Goal: Task Accomplishment & Management: Use online tool/utility

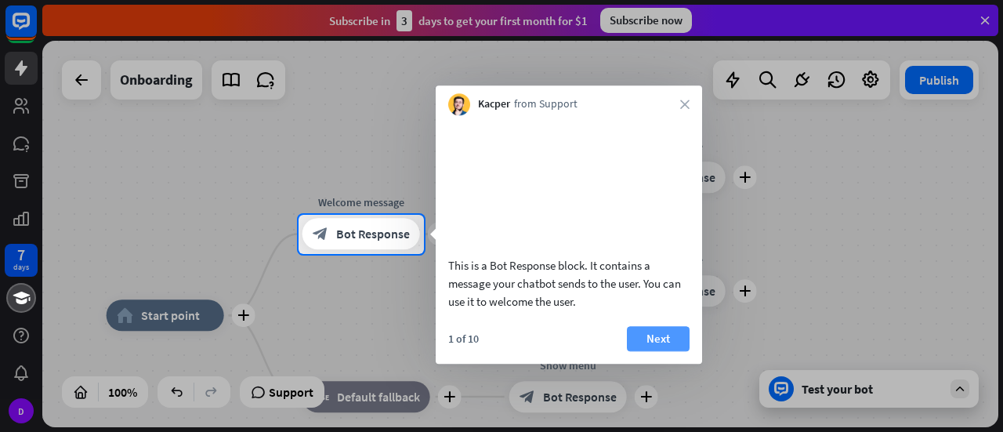
click at [660, 351] on button "Next" at bounding box center [658, 338] width 63 height 25
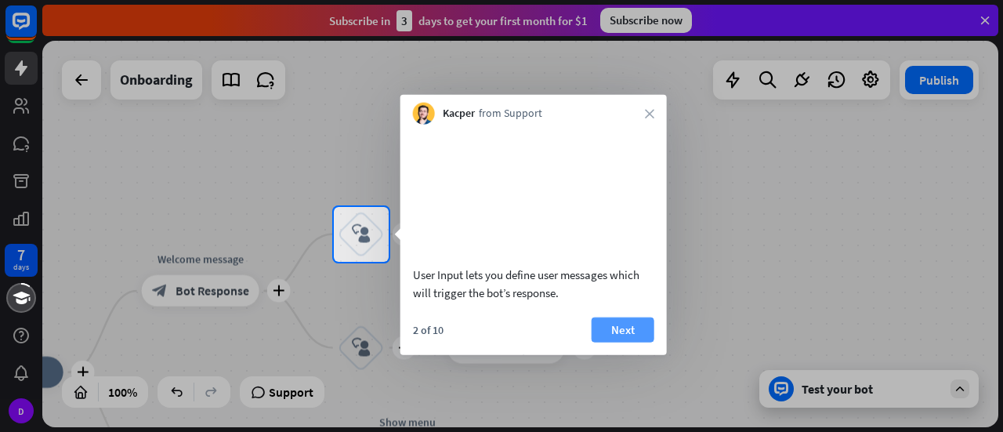
click at [629, 341] on button "Next" at bounding box center [622, 328] width 63 height 25
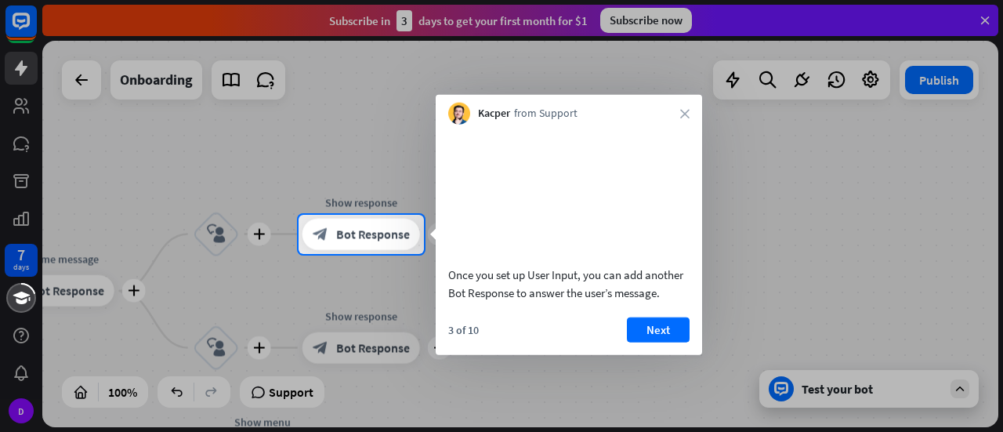
click at [629, 341] on button "Next" at bounding box center [658, 328] width 63 height 25
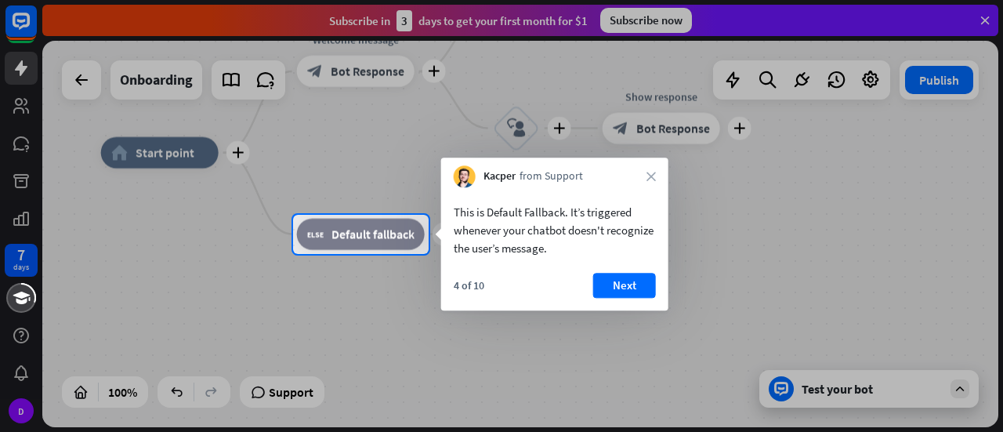
click at [648, 169] on div "Kacper from Support close" at bounding box center [554, 172] width 227 height 30
click at [653, 178] on icon "close" at bounding box center [650, 176] width 9 height 9
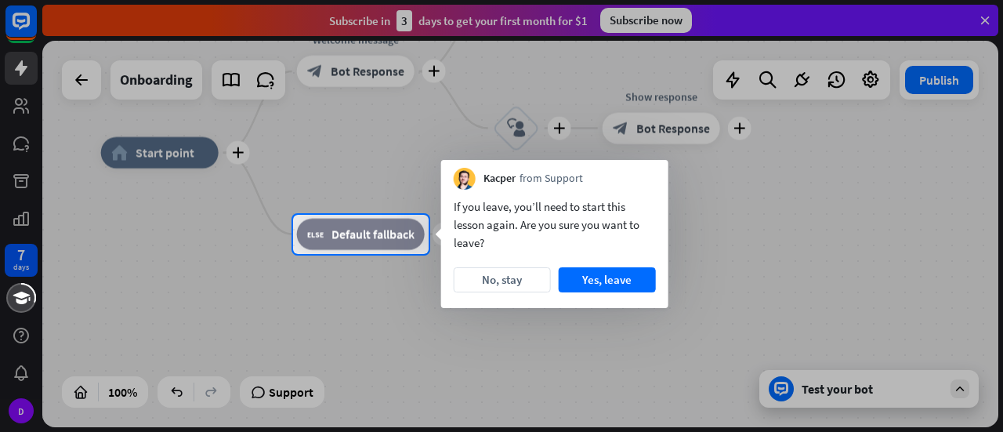
click at [938, 148] on div at bounding box center [501, 107] width 1003 height 215
click at [989, 27] on div at bounding box center [501, 107] width 1003 height 215
click at [983, 23] on div at bounding box center [501, 107] width 1003 height 215
click at [921, 85] on div at bounding box center [501, 107] width 1003 height 215
click at [633, 272] on button "Yes, leave" at bounding box center [607, 279] width 97 height 25
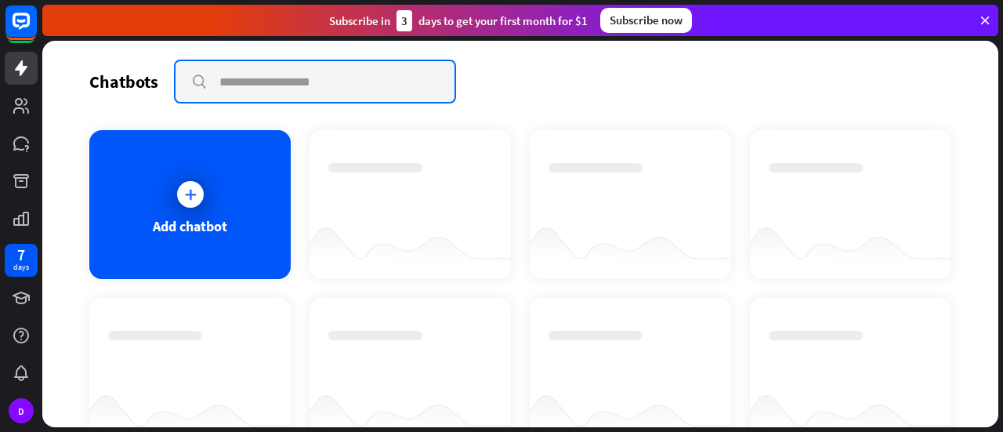
click at [253, 73] on input "text" at bounding box center [314, 81] width 279 height 41
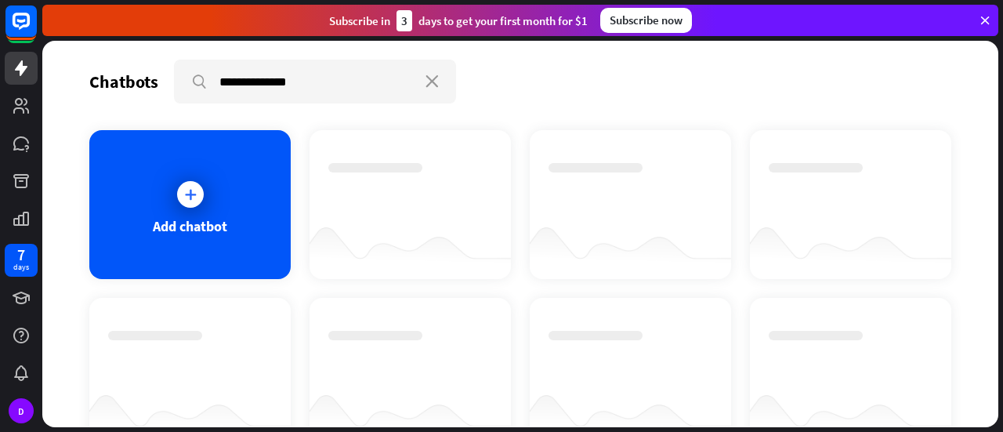
click at [986, 20] on icon at bounding box center [985, 20] width 14 height 14
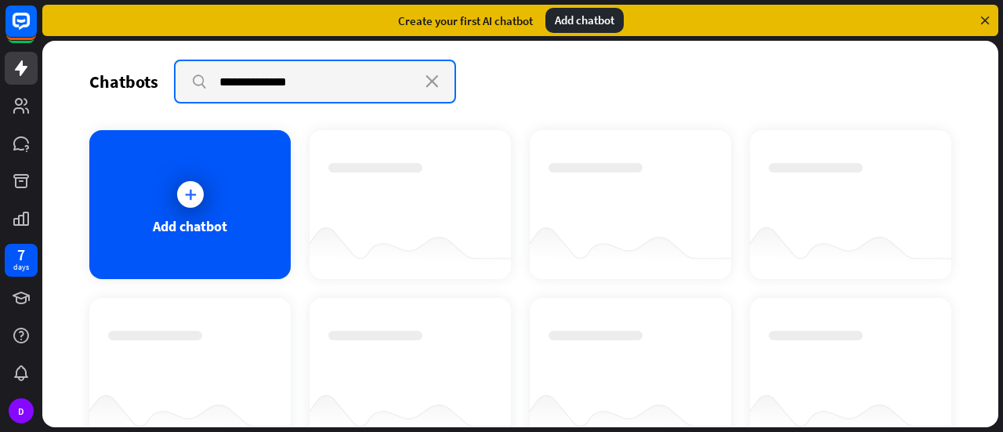
click at [336, 84] on input "**********" at bounding box center [314, 81] width 279 height 41
click at [332, 75] on input "**********" at bounding box center [314, 81] width 279 height 41
type input "*"
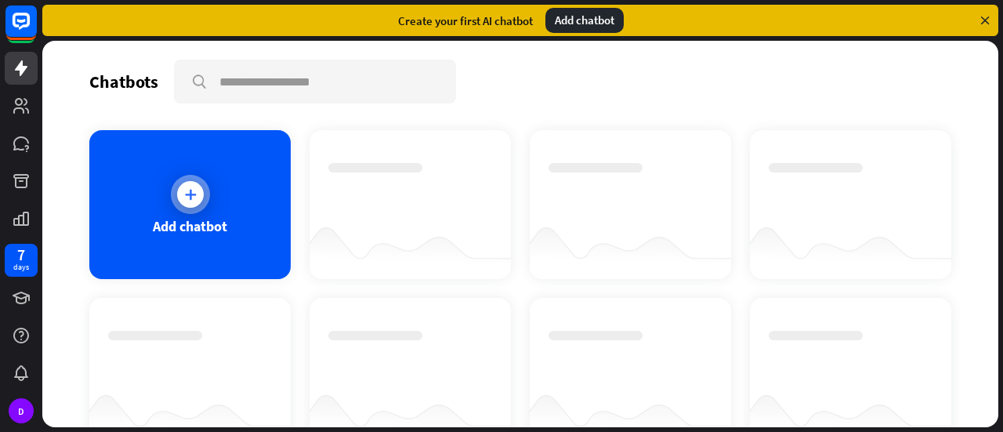
click at [185, 197] on icon at bounding box center [191, 194] width 16 height 16
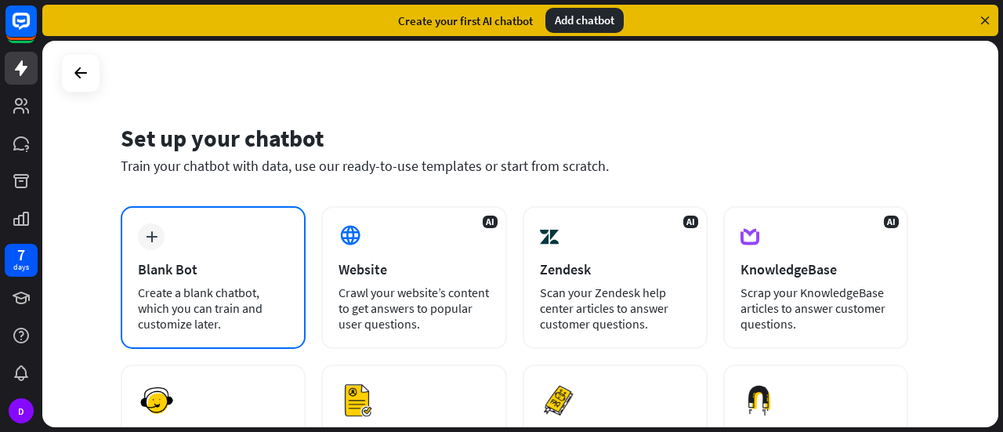
click at [172, 281] on div "plus Blank Bot Create a blank chatbot, which you can train and customize later." at bounding box center [213, 277] width 185 height 143
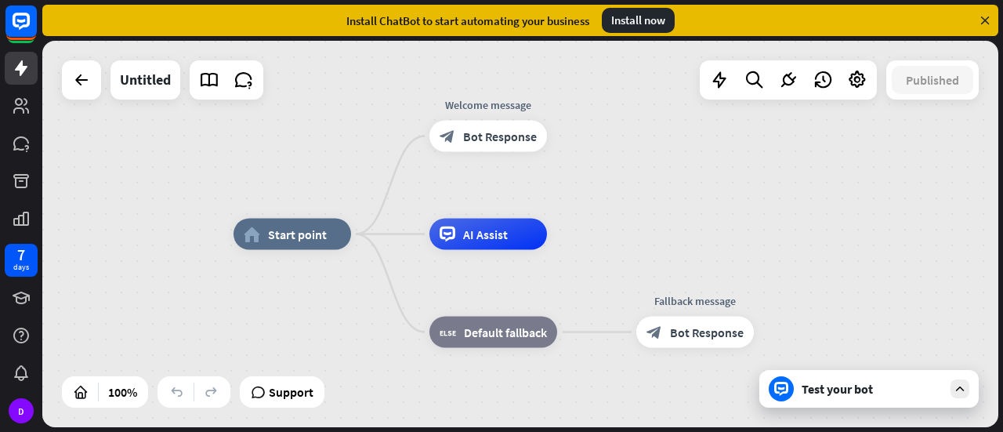
click at [838, 389] on div "Test your bot" at bounding box center [871, 389] width 141 height 16
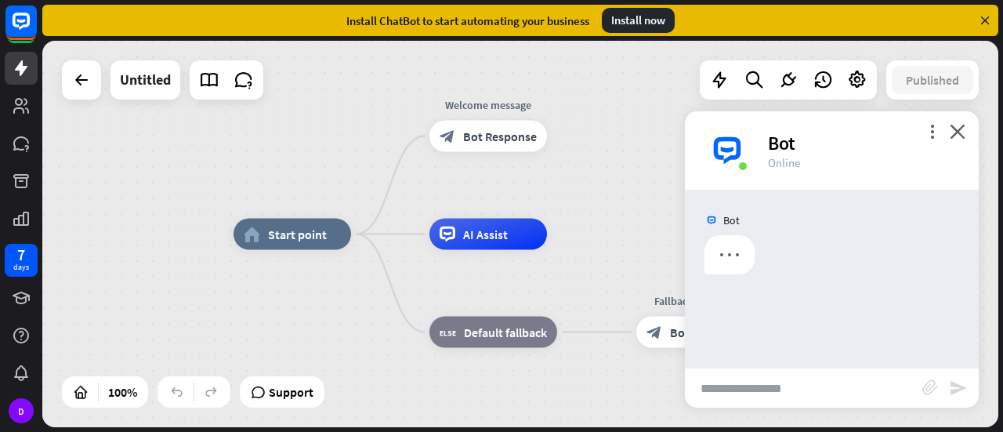
click at [838, 389] on input "text" at bounding box center [803, 387] width 237 height 39
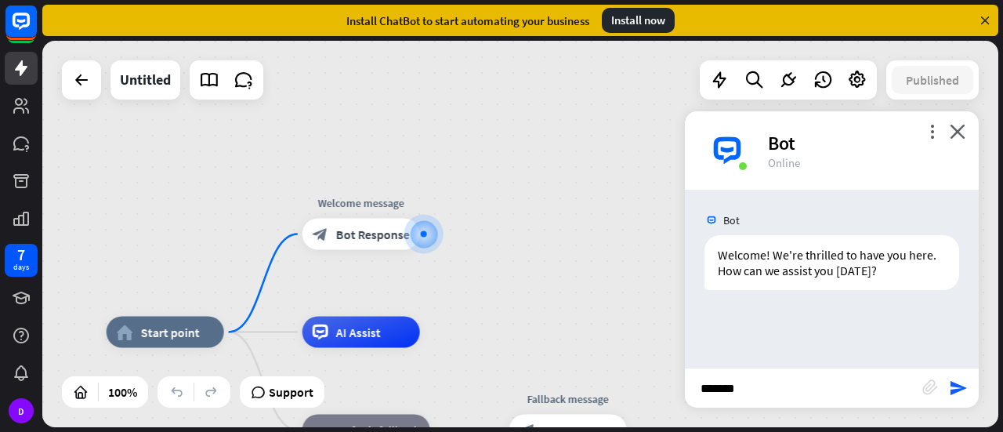
type input "********"
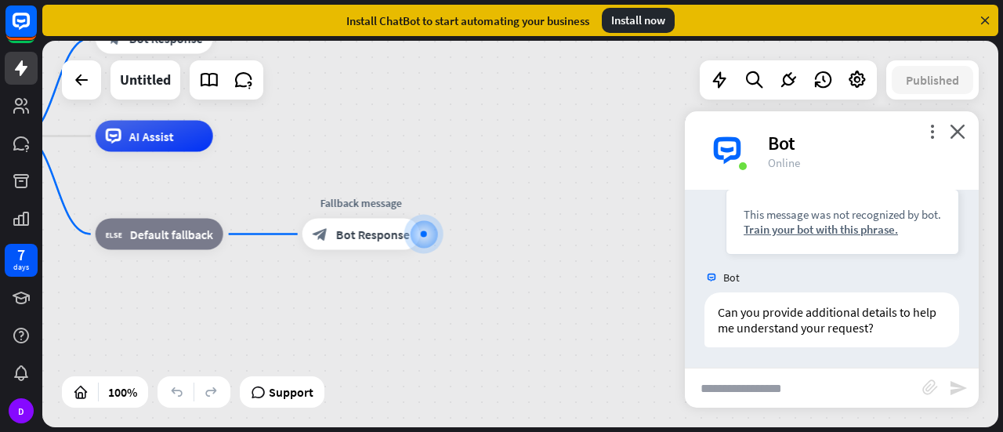
scroll to position [195, 0]
click at [858, 79] on icon at bounding box center [857, 80] width 20 height 20
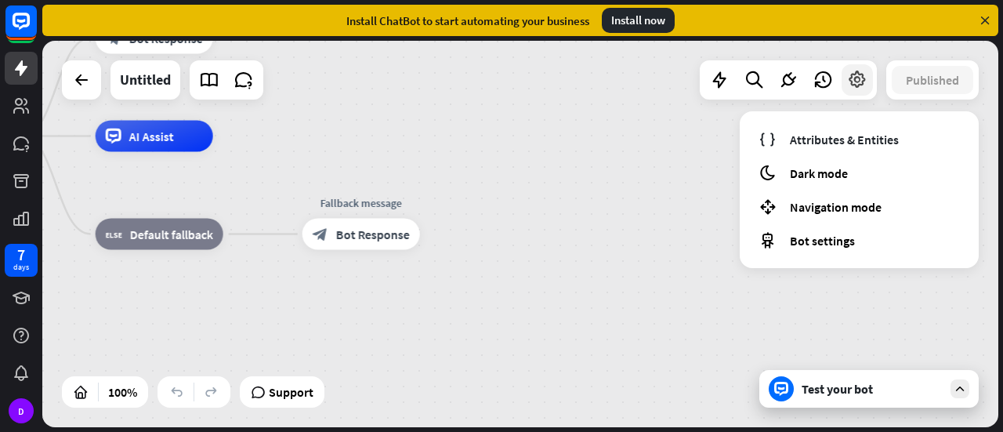
click at [858, 79] on icon at bounding box center [857, 80] width 20 height 20
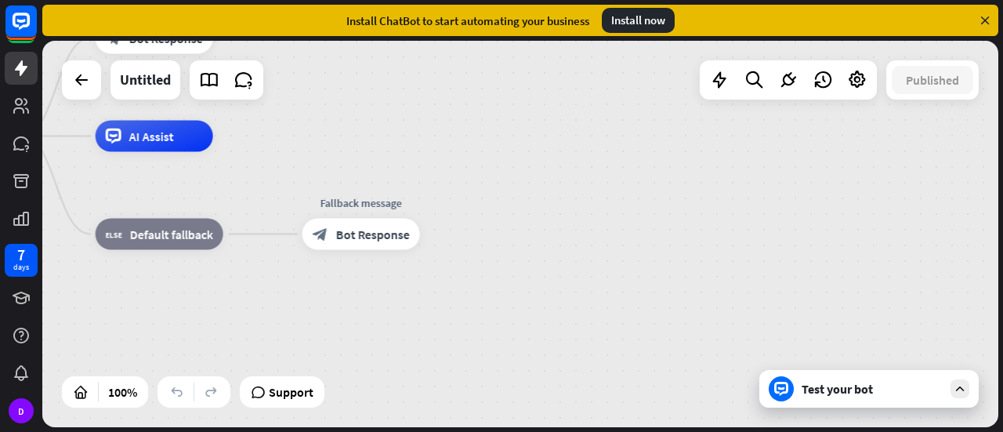
click at [857, 391] on div "Test your bot" at bounding box center [871, 389] width 141 height 16
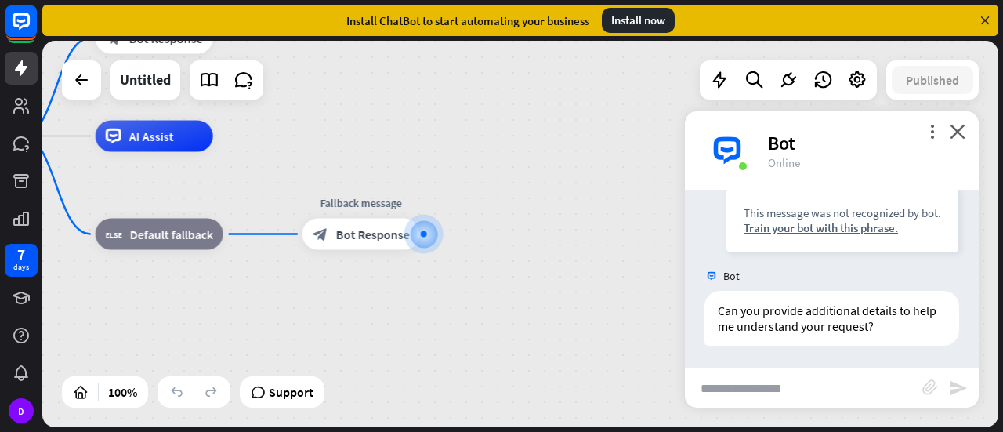
click at [857, 391] on input "text" at bounding box center [803, 387] width 237 height 39
type input "*"
type input "*******"
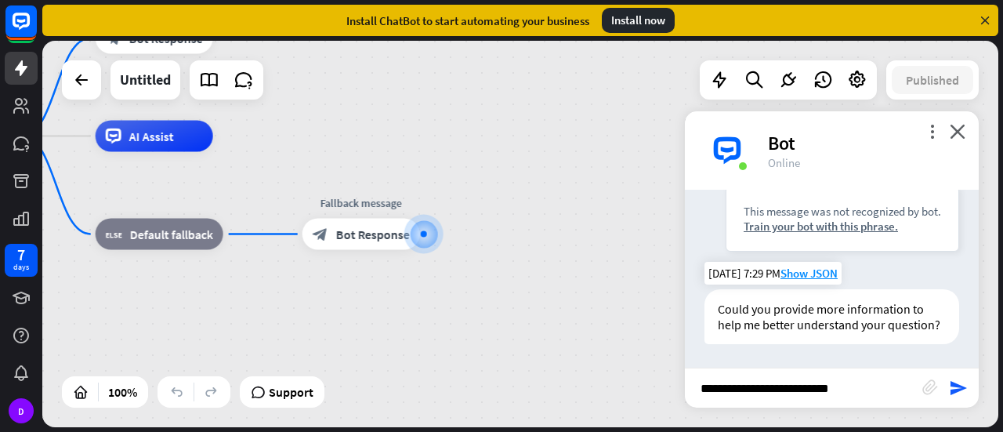
type input "**********"
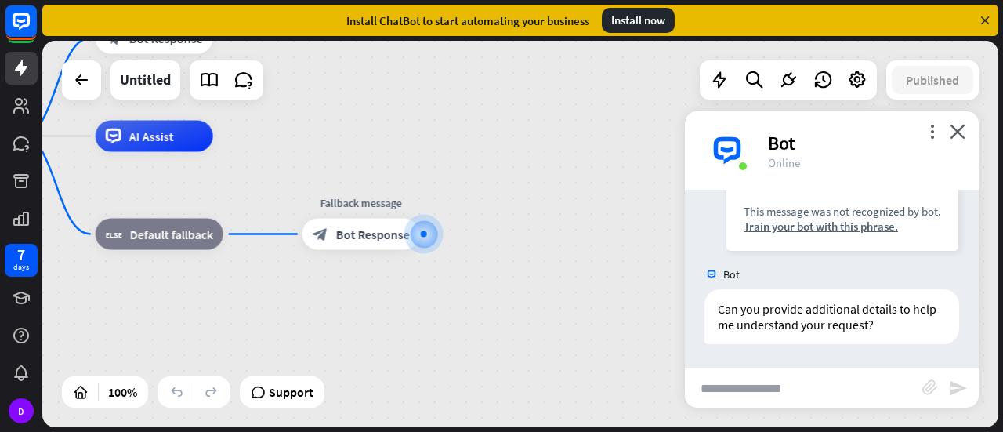
scroll to position [711, 0]
click at [931, 132] on icon "more_vert" at bounding box center [931, 131] width 15 height 15
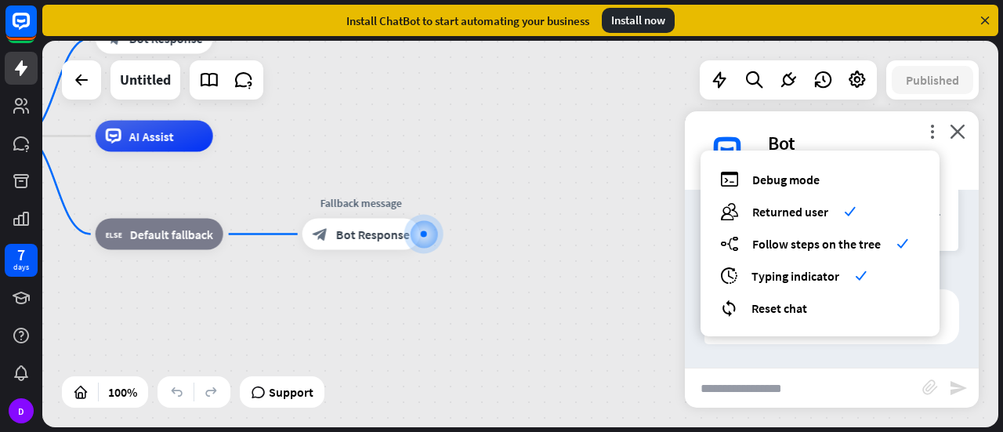
click at [1001, 65] on div "home_2 Start point Welcome message block_bot_response Bot Response AI Assist bl…" at bounding box center [522, 236] width 960 height 391
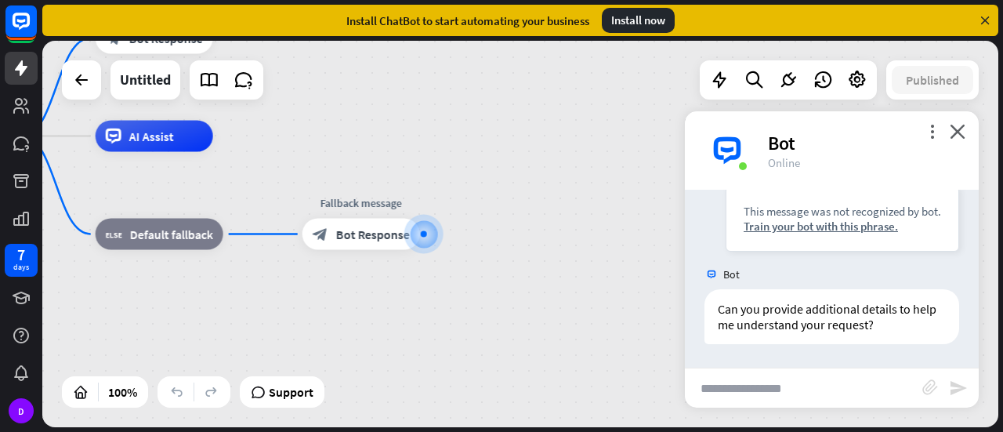
click at [992, 67] on div "home_2 Start point Welcome message block_bot_response Bot Response AI Assist bl…" at bounding box center [520, 234] width 956 height 386
click at [948, 123] on div "more_vert close Bot Online" at bounding box center [832, 150] width 294 height 78
click at [960, 128] on icon "close" at bounding box center [957, 131] width 16 height 15
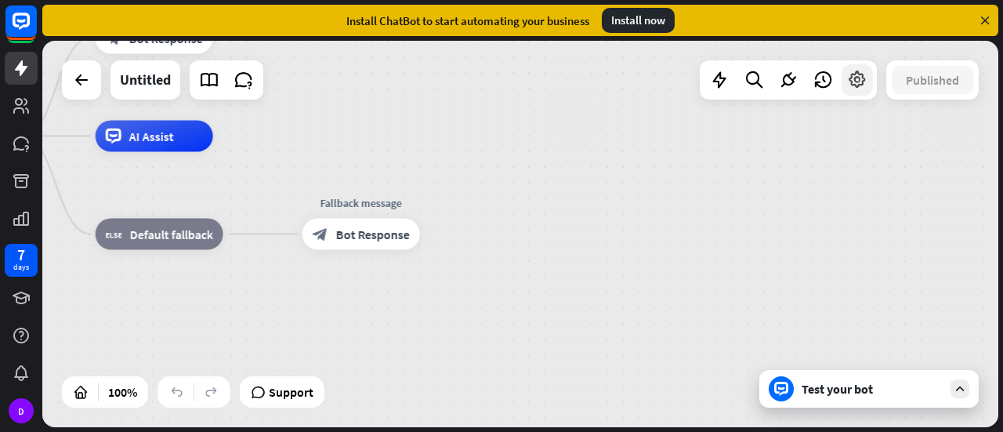
click at [869, 85] on div at bounding box center [856, 79] width 31 height 31
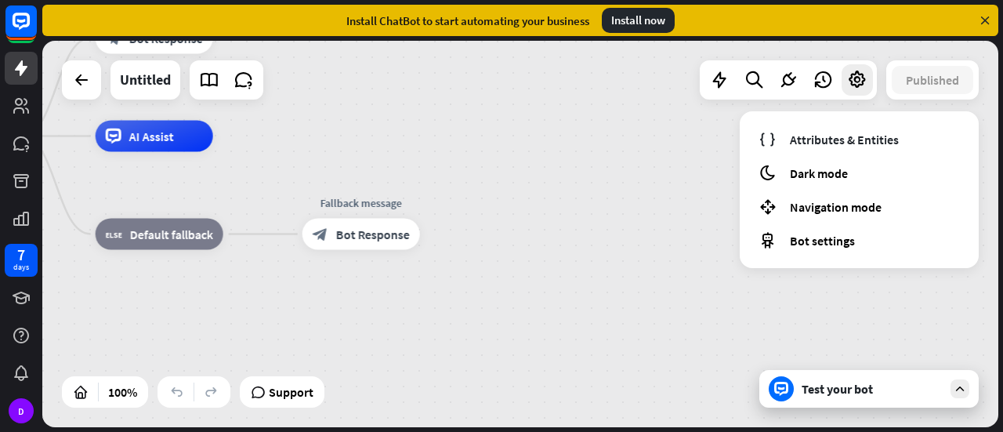
click at [981, 17] on icon at bounding box center [985, 20] width 14 height 14
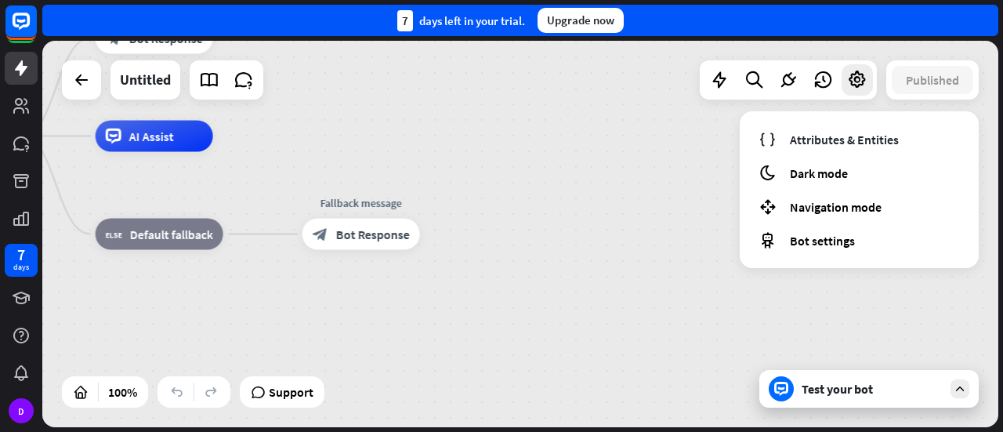
click at [849, 396] on div "Test your bot" at bounding box center [871, 389] width 141 height 16
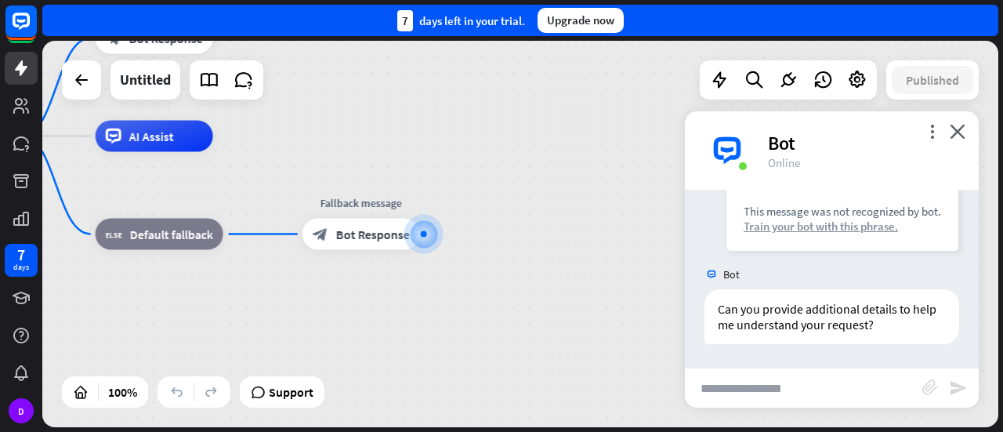
click at [848, 226] on div "Train your bot with this phrase." at bounding box center [841, 226] width 197 height 15
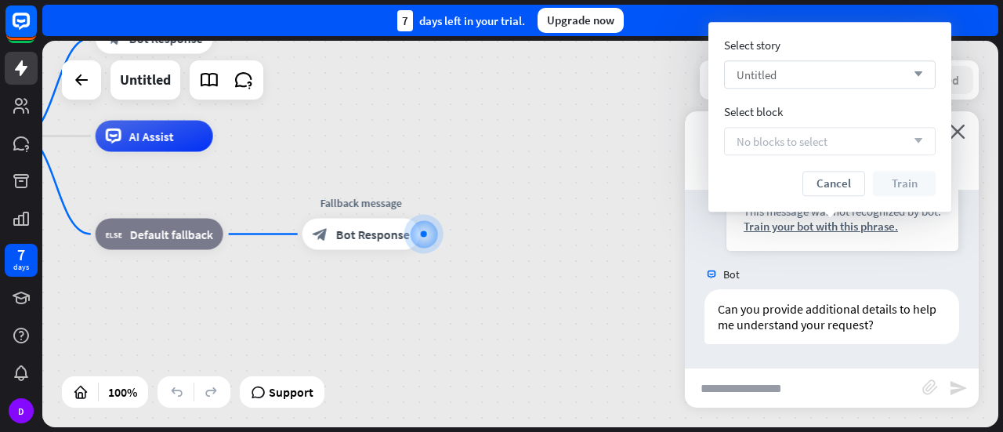
click at [819, 71] on div "Untitled arrow_down" at bounding box center [829, 74] width 211 height 28
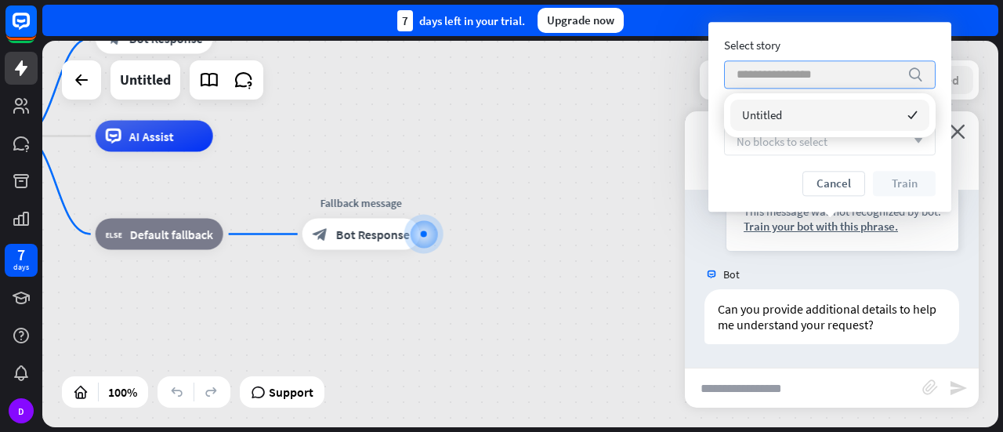
click at [819, 71] on input "search" at bounding box center [817, 74] width 163 height 27
click at [837, 106] on div "Untitled checked" at bounding box center [829, 114] width 199 height 31
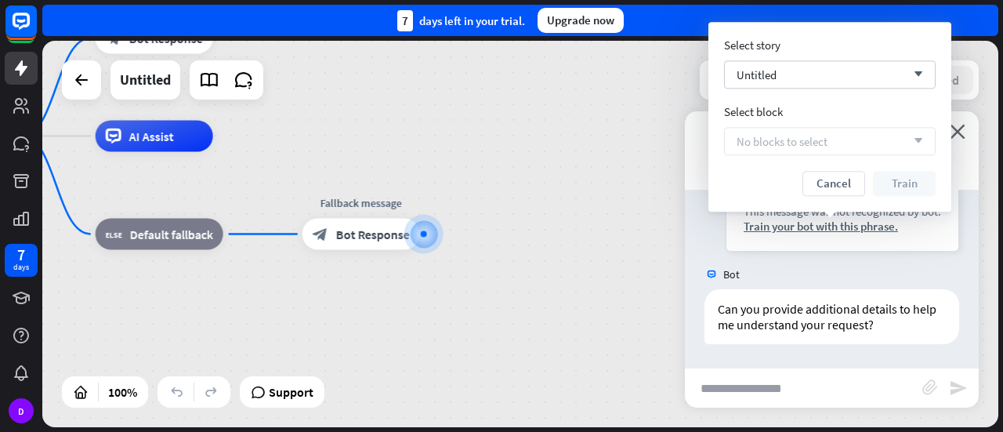
click at [838, 149] on div "No blocks to select arrow_down" at bounding box center [829, 141] width 211 height 28
click at [837, 192] on button "Cancel" at bounding box center [833, 183] width 63 height 25
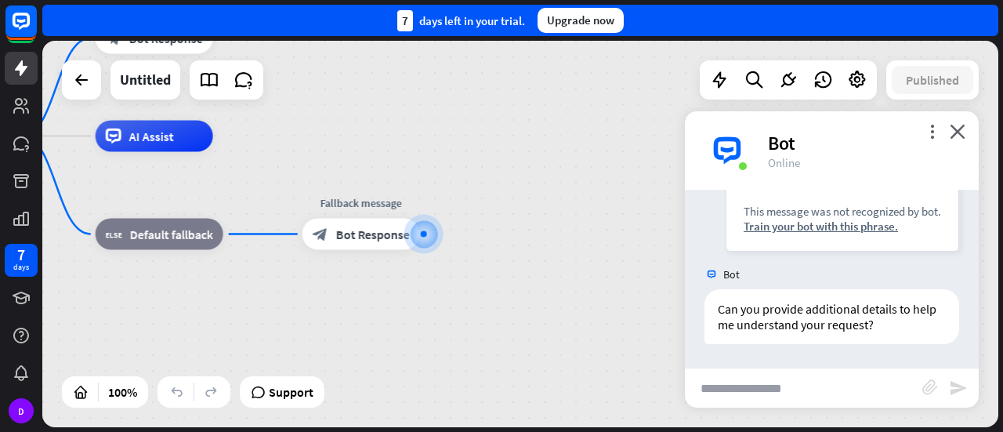
click at [753, 382] on input "text" at bounding box center [803, 387] width 237 height 39
paste input "**********"
type input "**********"
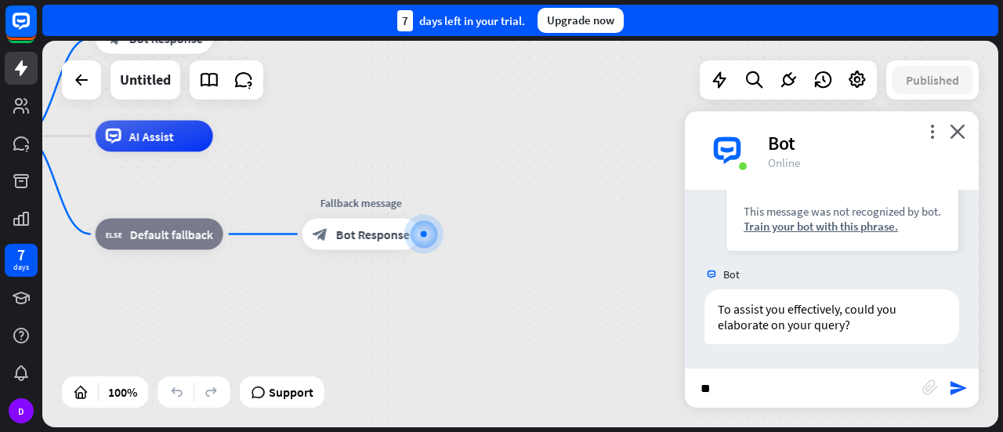
type input "***"
type input "**********"
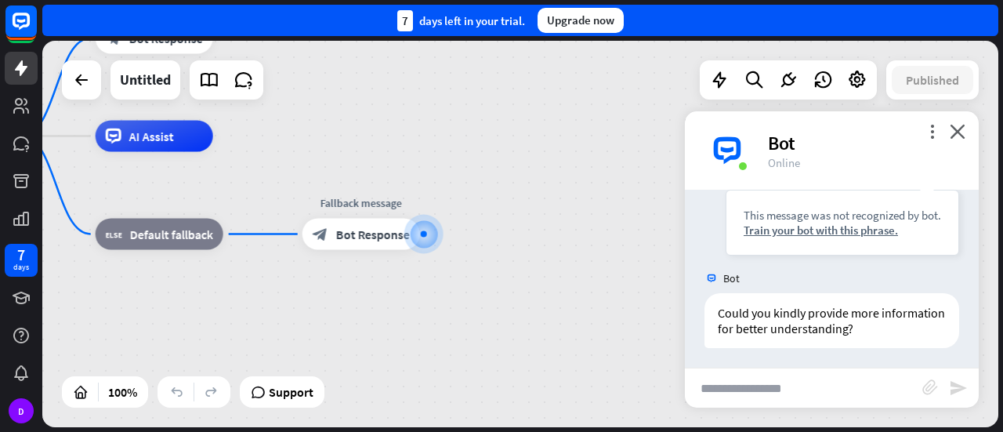
scroll to position [1509, 0]
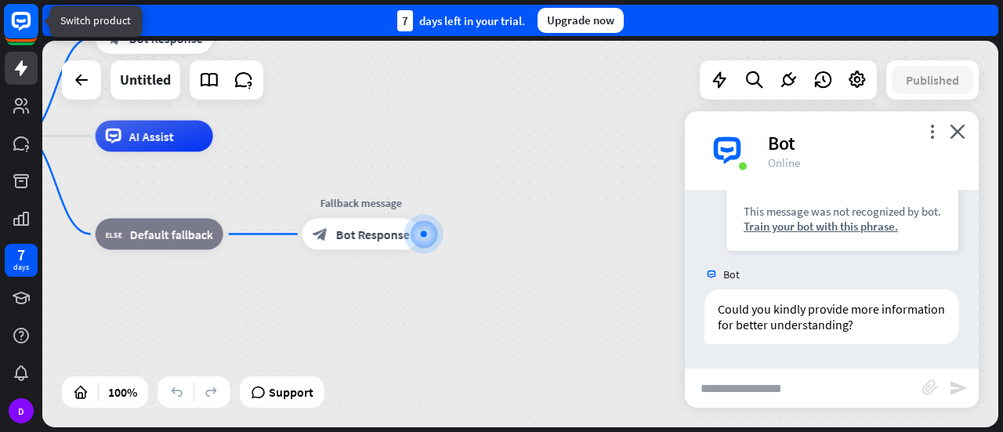
click at [17, 21] on icon at bounding box center [20, 21] width 9 height 4
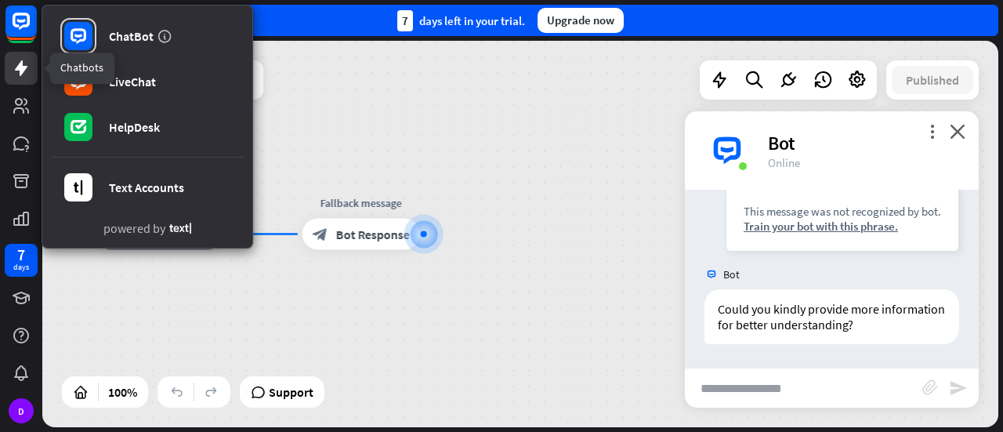
click at [18, 67] on icon at bounding box center [21, 68] width 13 height 16
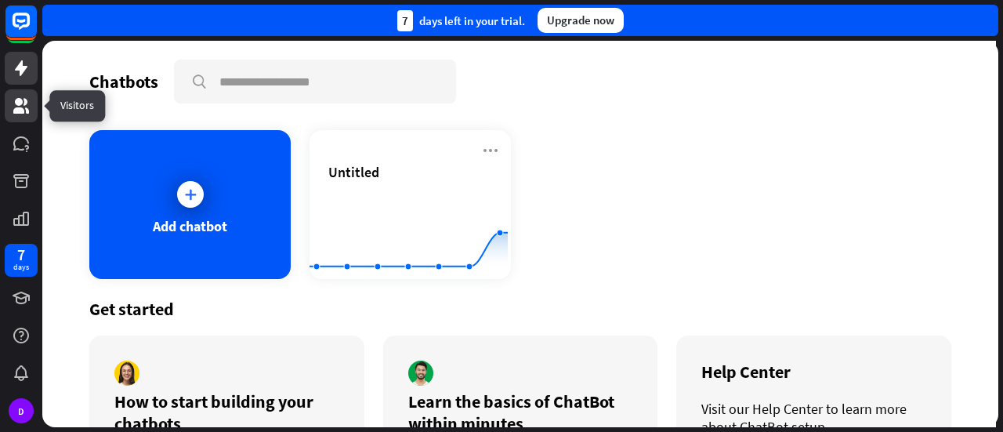
click at [20, 108] on icon at bounding box center [21, 106] width 16 height 16
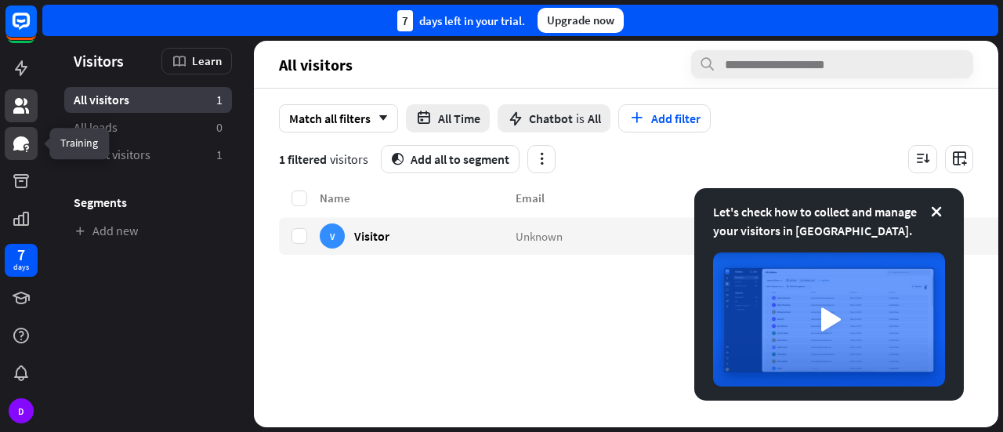
click at [16, 143] on icon at bounding box center [21, 143] width 16 height 14
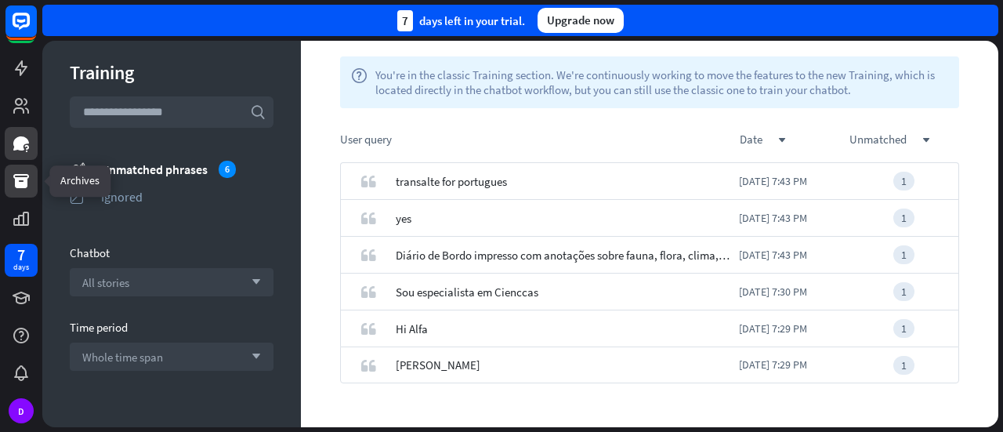
click at [13, 178] on icon at bounding box center [21, 181] width 19 height 19
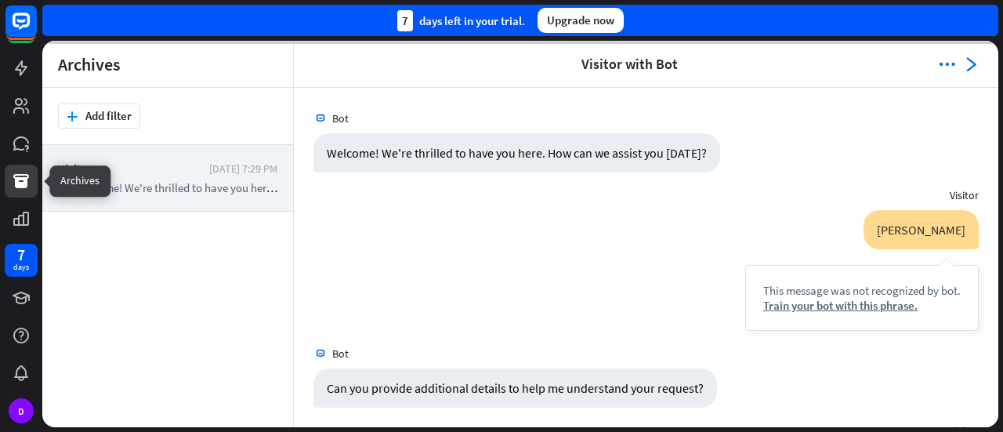
scroll to position [1206, 0]
